Goal: Navigation & Orientation: Find specific page/section

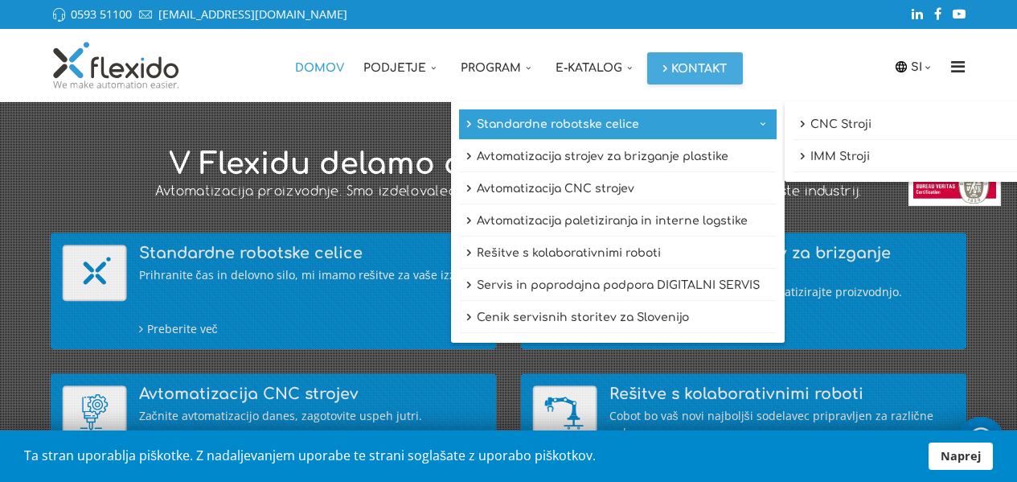
click at [518, 124] on link "Standardne robotske celice" at bounding box center [618, 124] width 318 height 31
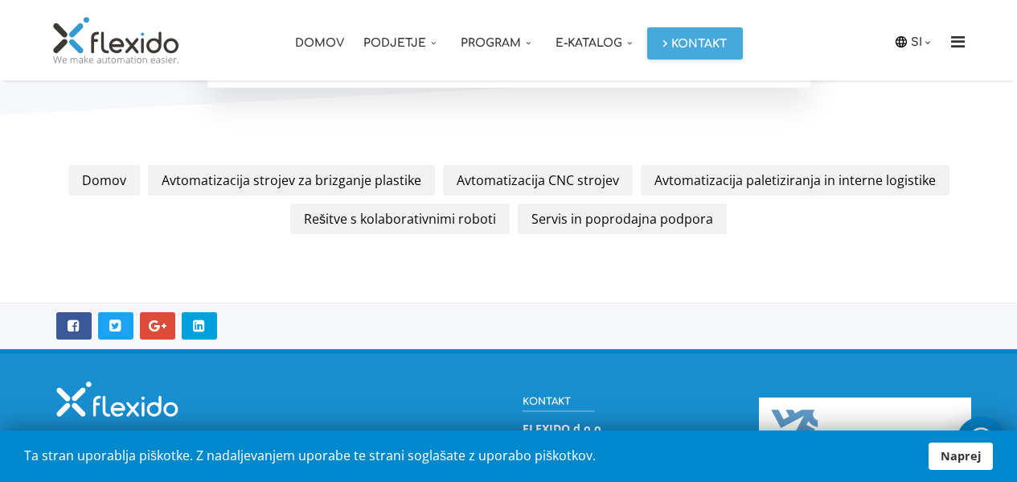
scroll to position [2172, 0]
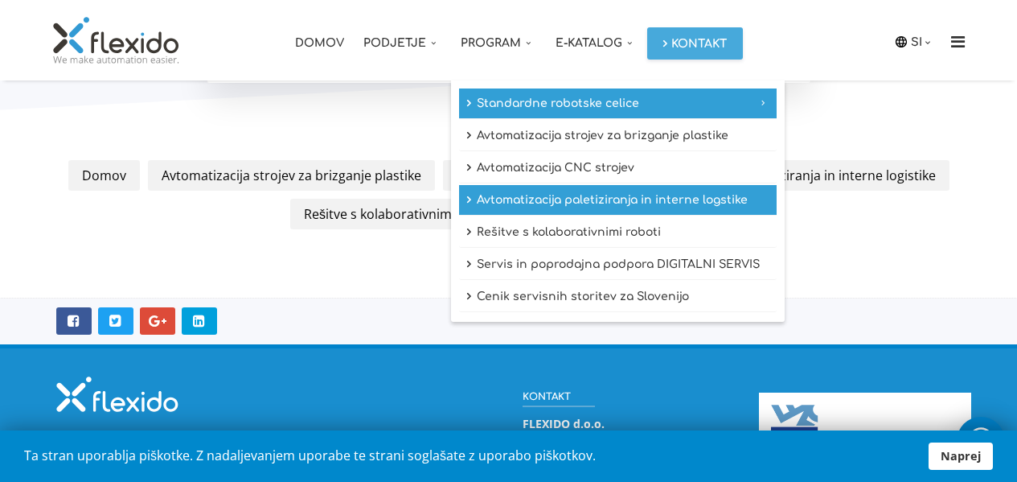
click at [491, 191] on link "Avtomatizacija paletiziranja in interne logstike" at bounding box center [618, 200] width 318 height 31
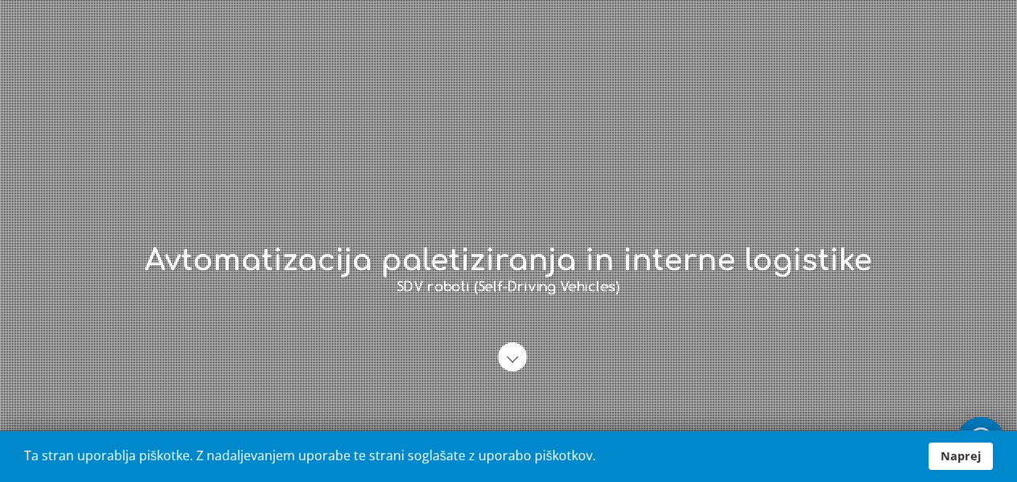
scroll to position [103, 0]
